Goal: Information Seeking & Learning: Learn about a topic

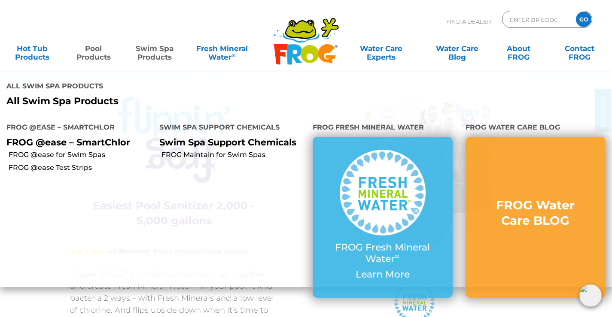
click at [146, 57] on link "Swim Spa Products" at bounding box center [155, 48] width 48 height 17
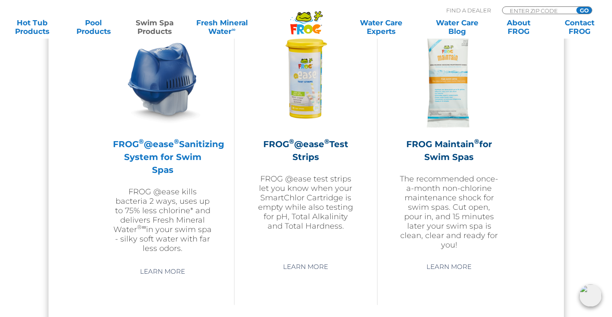
scroll to position [816, 0]
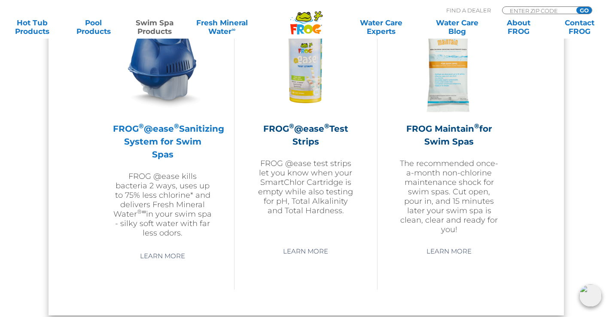
click at [160, 202] on p "FROG @ease kills bacteria 2 ways, uses up to 75% less chlorine* and delivers Fr…" at bounding box center [163, 205] width 100 height 66
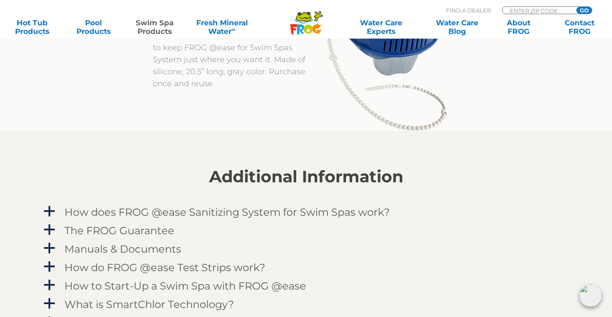
scroll to position [945, 0]
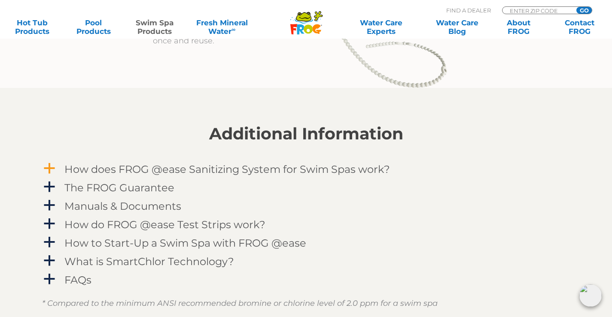
click at [233, 171] on h4 "How does FROG @ease Sanitizing System for Swim Spas work?" at bounding box center [227, 170] width 326 height 12
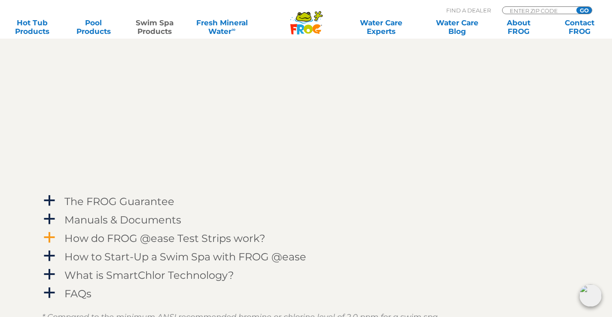
scroll to position [1246, 0]
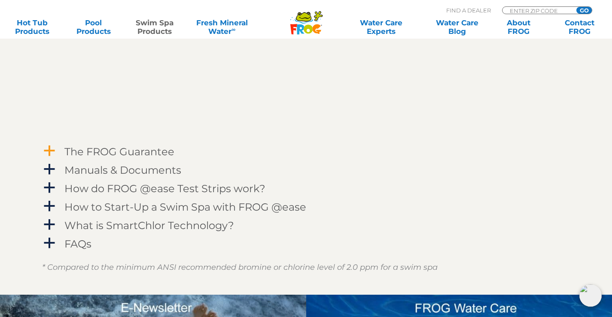
click at [140, 153] on h4 "The FROG Guarantee" at bounding box center [119, 152] width 110 height 12
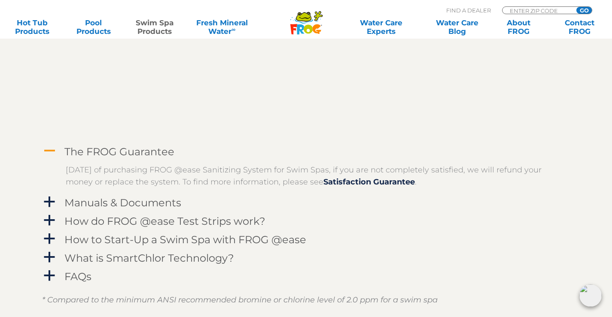
scroll to position [1289, 0]
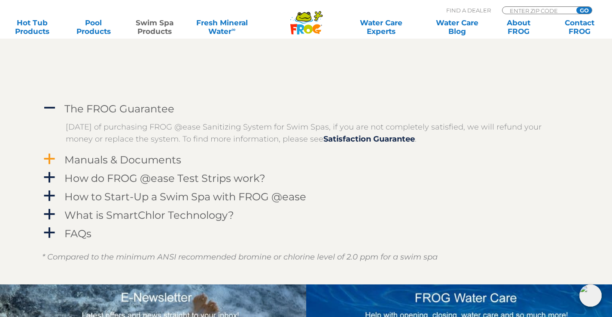
click at [136, 162] on h4 "Manuals & Documents" at bounding box center [122, 160] width 117 height 12
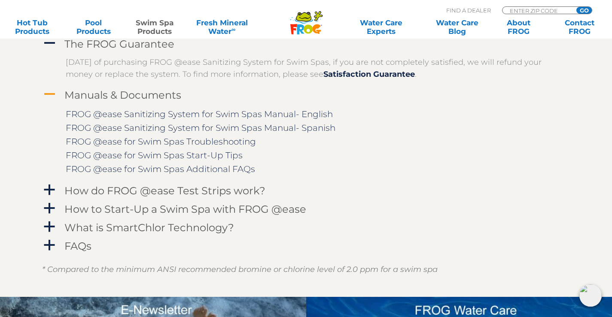
scroll to position [1374, 0]
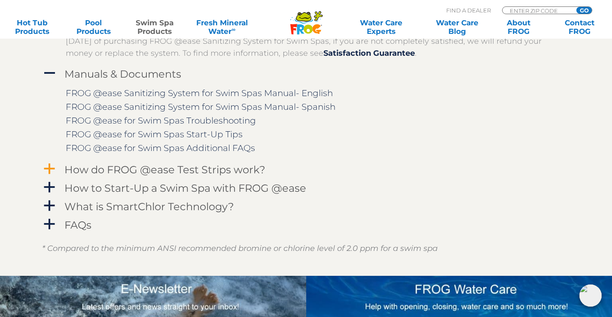
click at [133, 171] on h4 "How do FROG @ease Test Strips work?" at bounding box center [164, 170] width 201 height 12
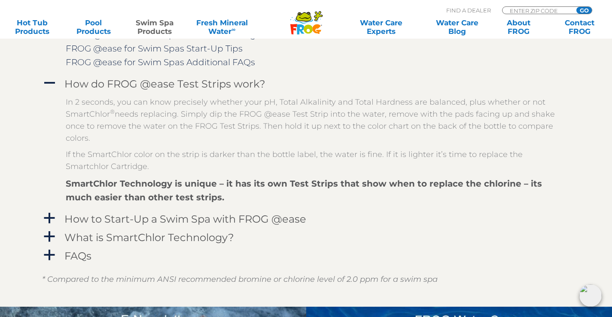
scroll to position [1503, 0]
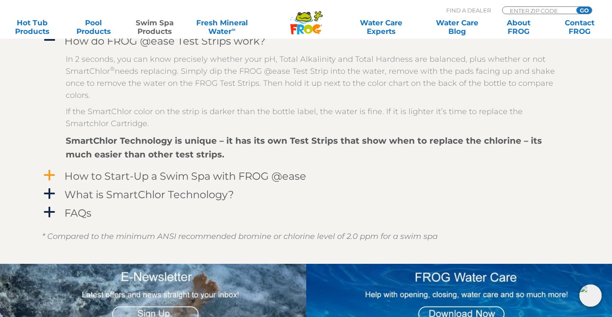
click at [195, 180] on h4 "How to Start-Up a Swim Spa with FROG @ease" at bounding box center [185, 177] width 242 height 12
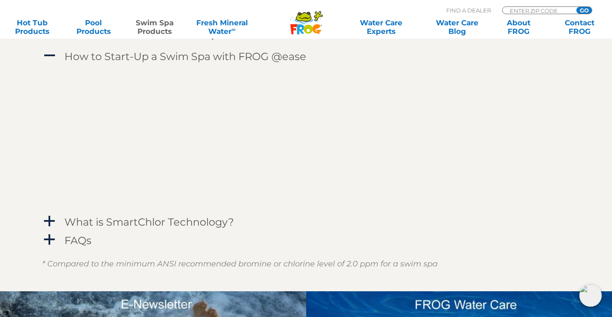
scroll to position [1675, 0]
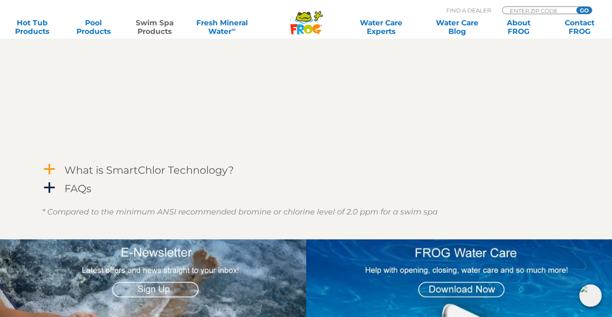
click at [122, 169] on h4 "What is SmartChlor Technology?" at bounding box center [149, 171] width 170 height 12
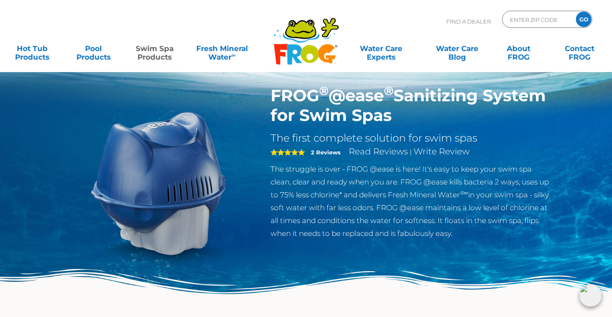
scroll to position [0, 0]
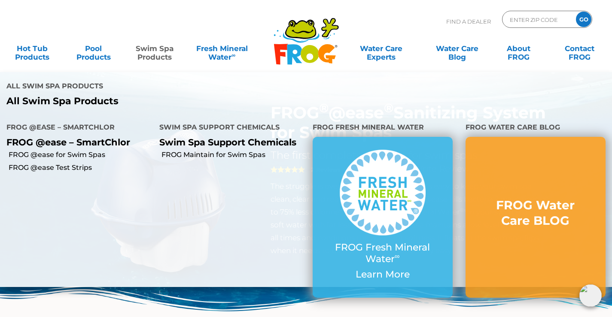
click at [160, 57] on link "Swim Spa Products" at bounding box center [155, 48] width 48 height 17
